Goal: Find specific page/section: Find specific page/section

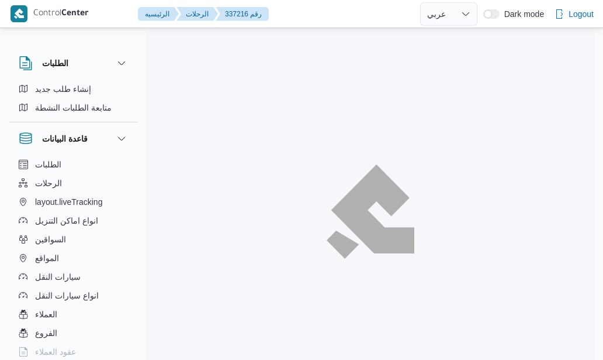
select select "ar"
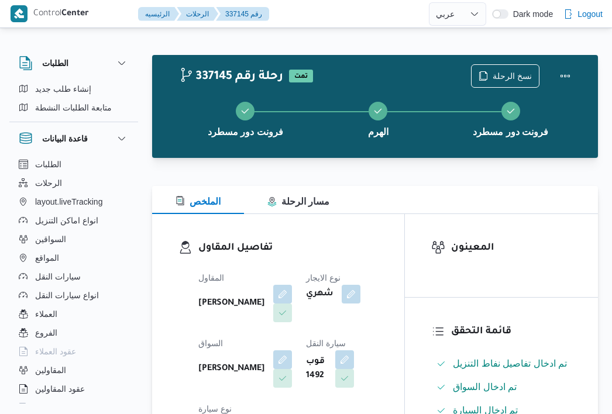
select select "ar"
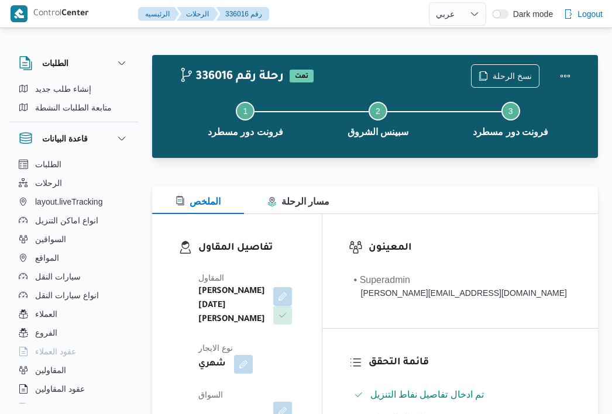
select select "ar"
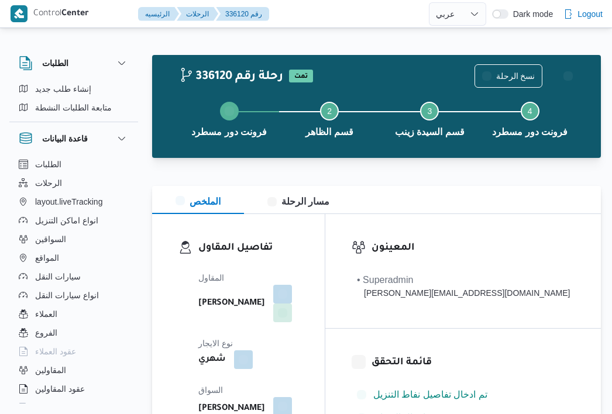
select select "ar"
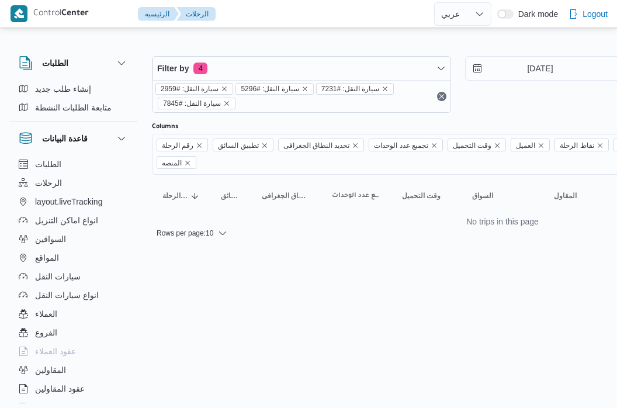
select select "ar"
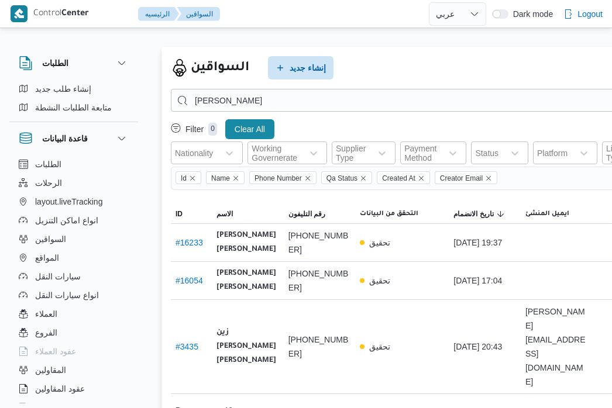
select select "ar"
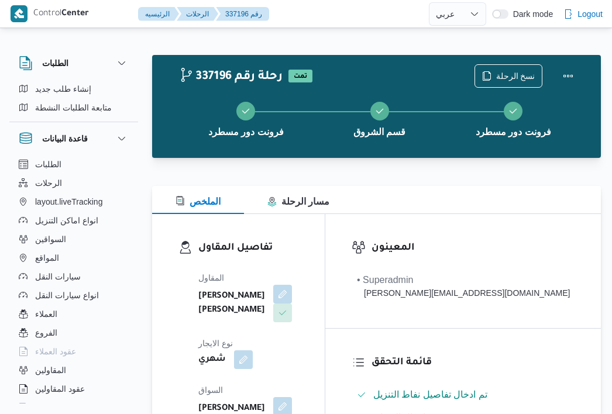
select select "ar"
